Goal: Transaction & Acquisition: Purchase product/service

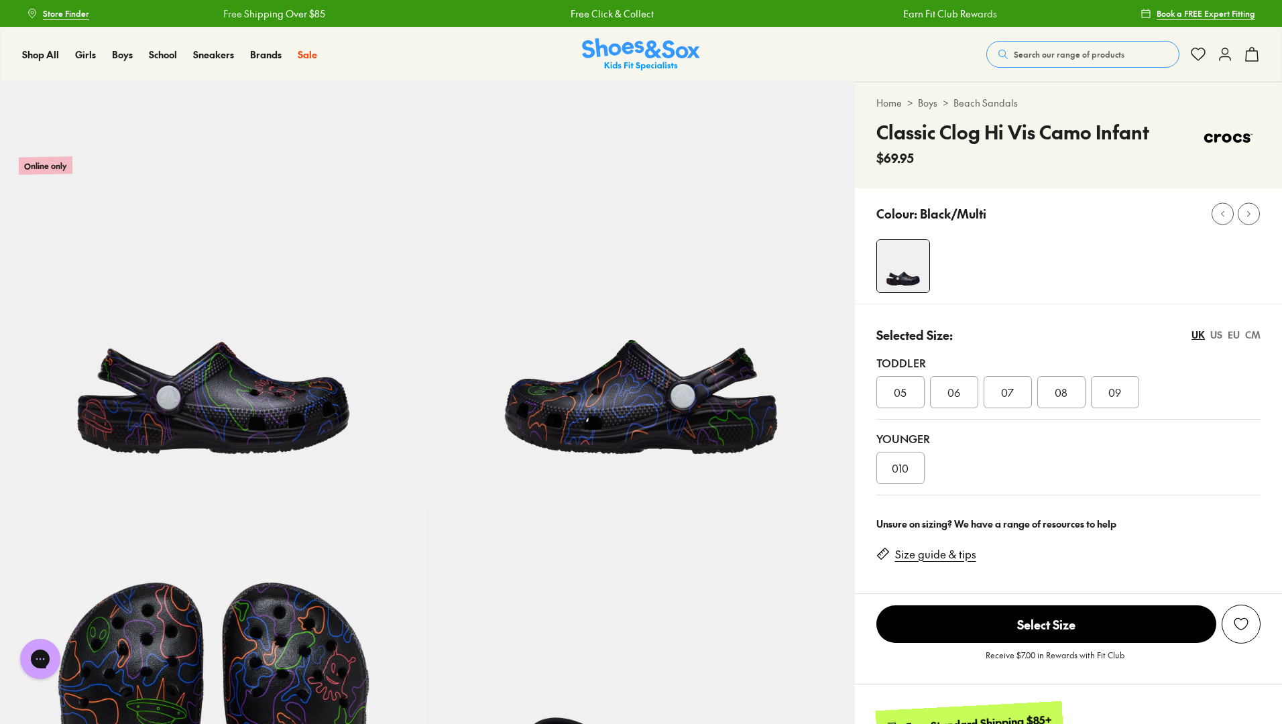
select select "*"
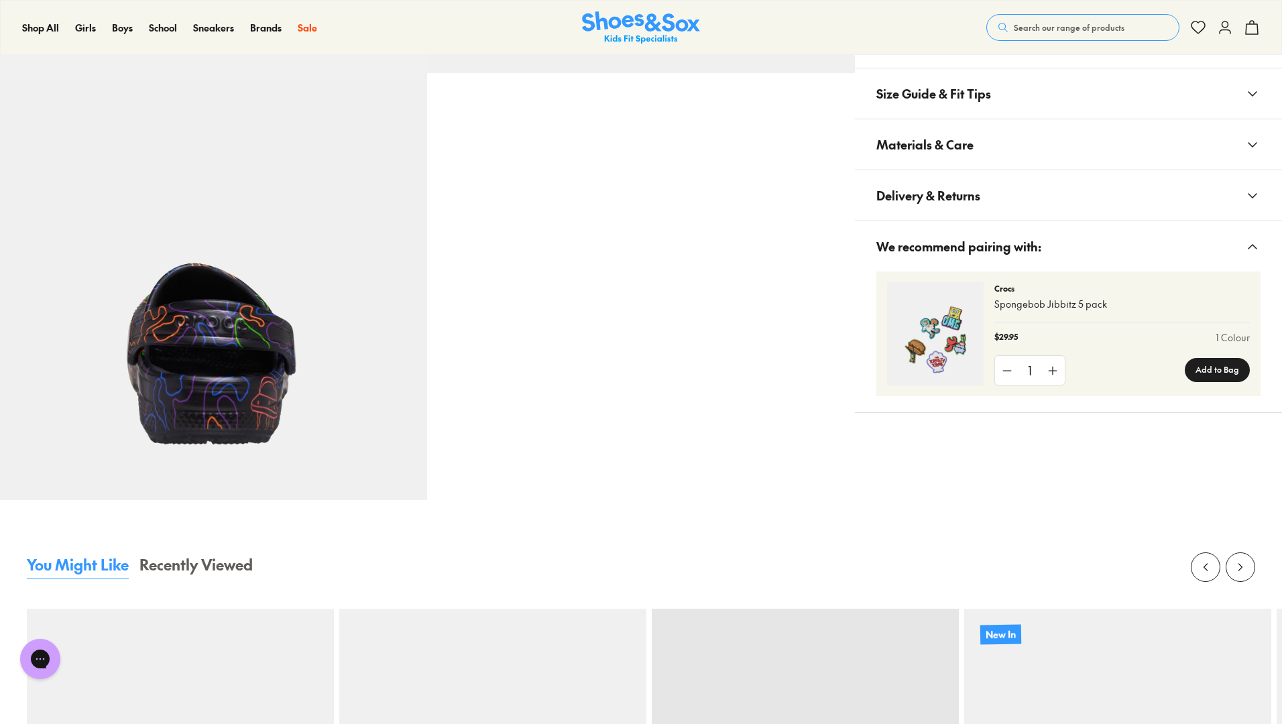
scroll to position [1882, 0]
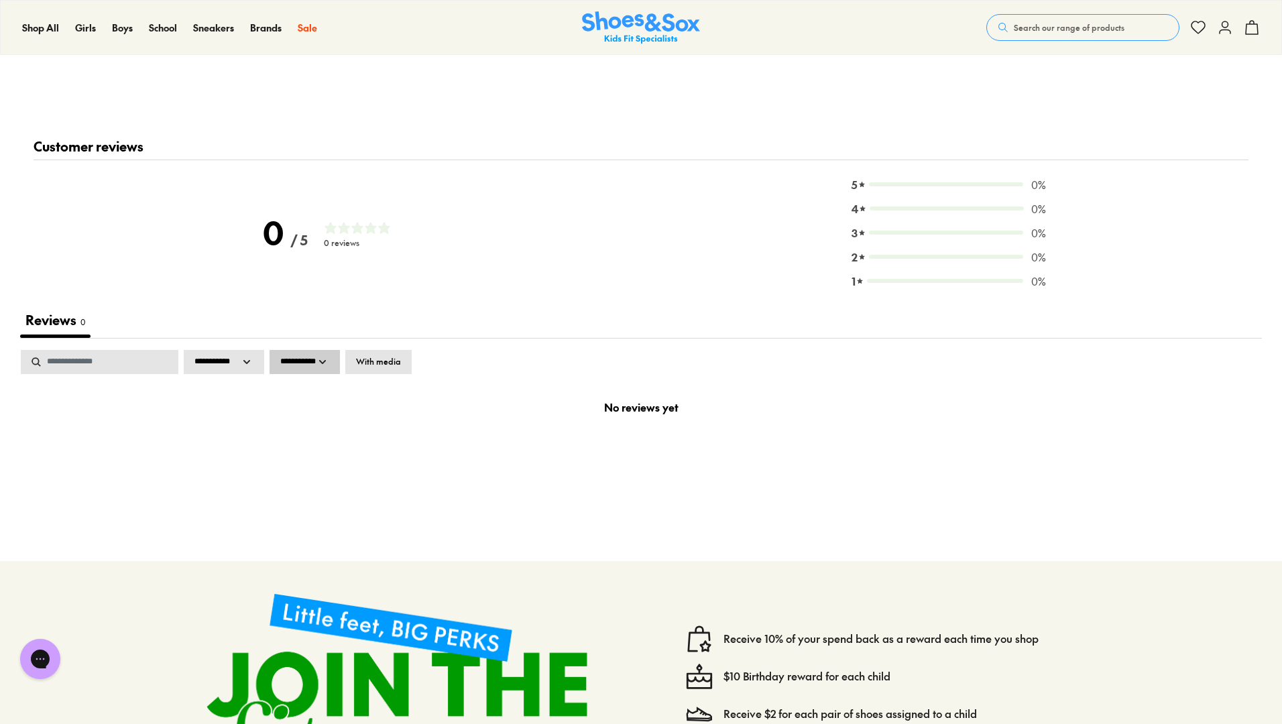
select select "*"
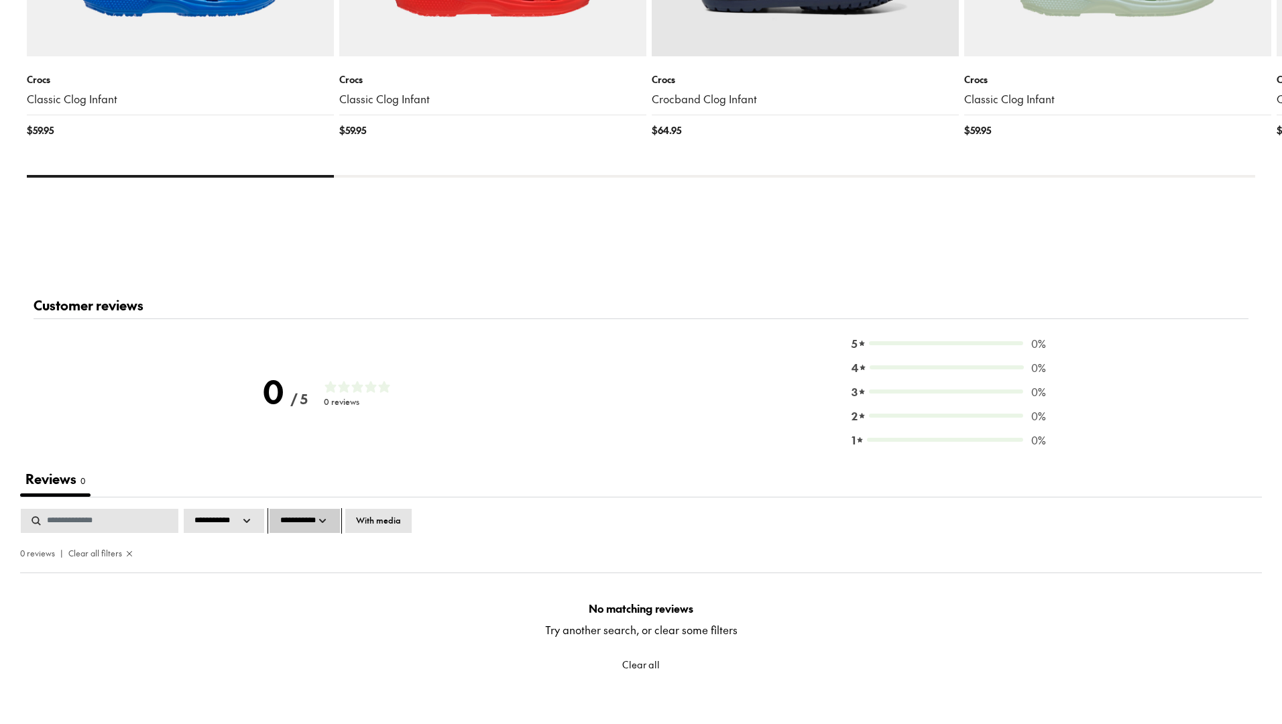
scroll to position [1743, 0]
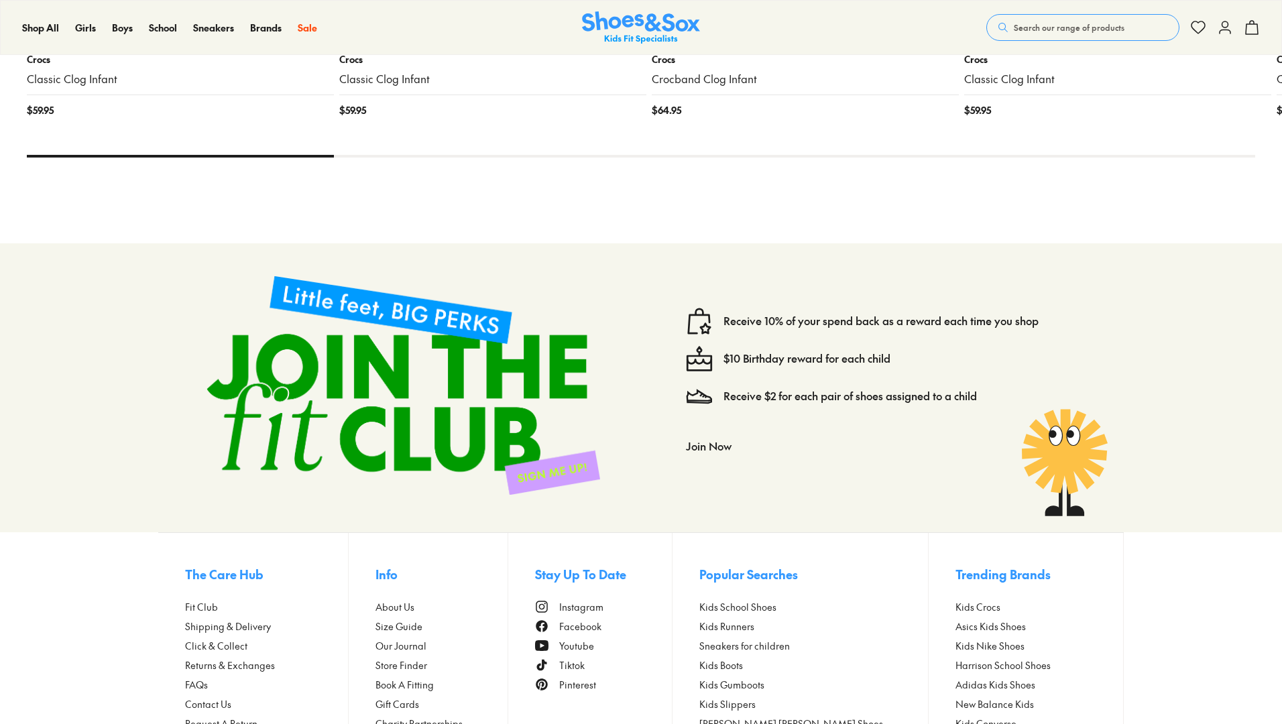
select select "*"
